Goal: Check status: Check status

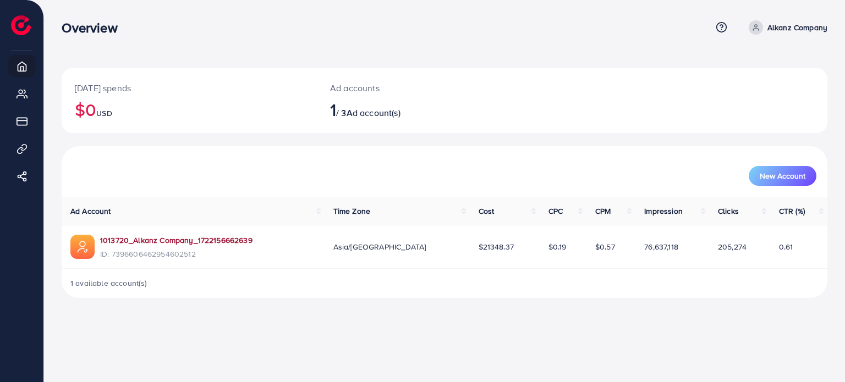
click at [206, 239] on link "1013720_Alkanz Company_1722156662639" at bounding box center [176, 240] width 152 height 11
